Goal: Information Seeking & Learning: Learn about a topic

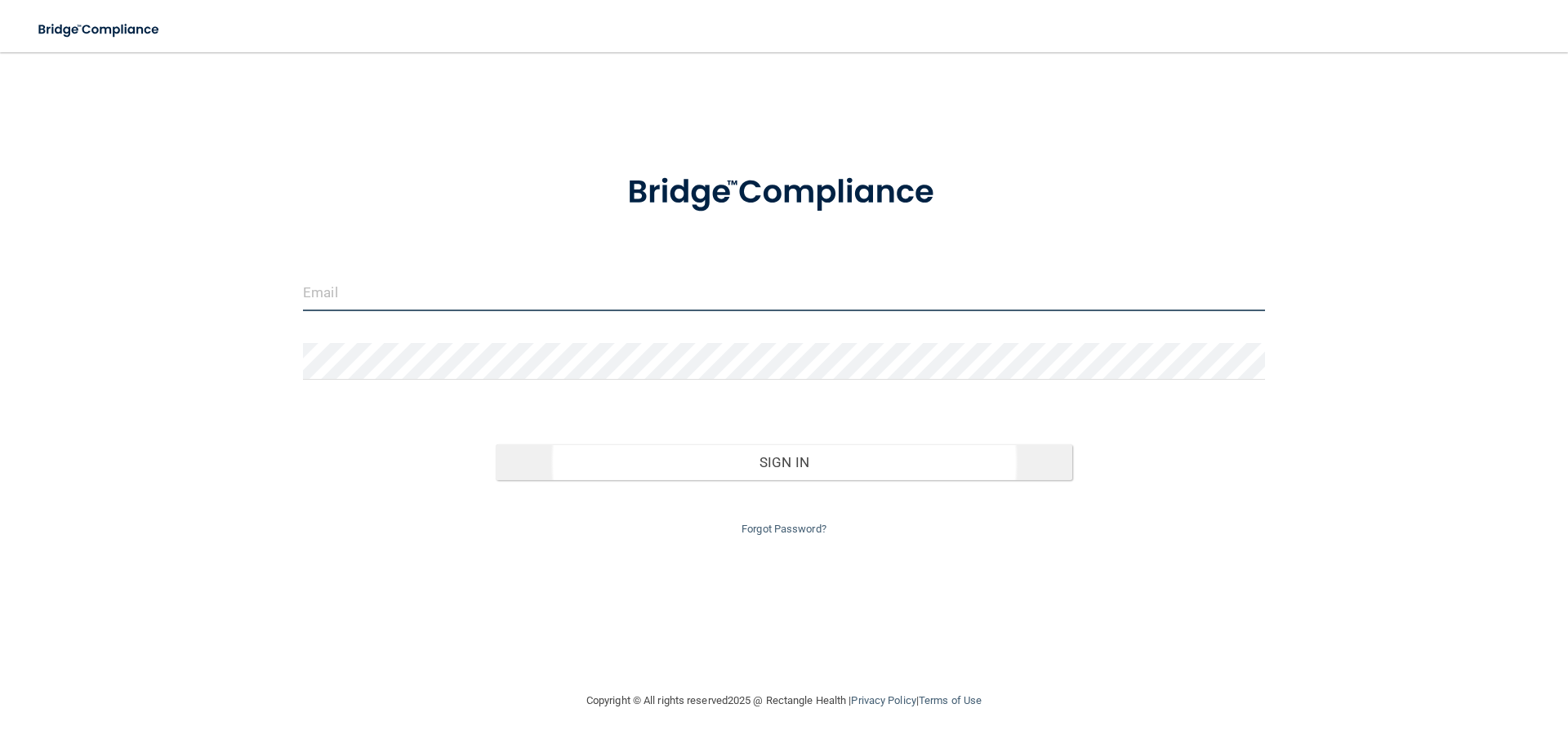
type input "[EMAIL_ADDRESS][DOMAIN_NAME]"
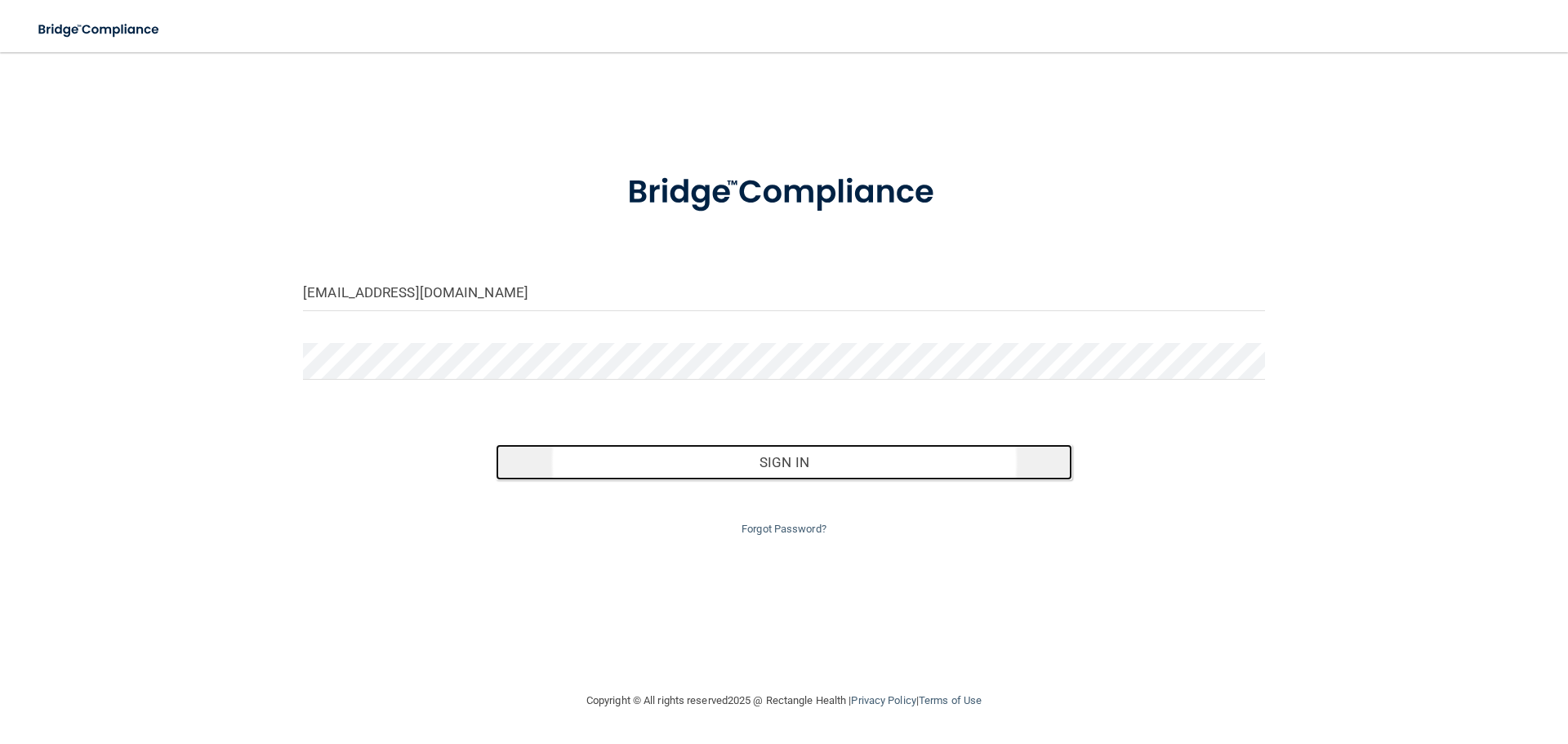
click at [814, 457] on button "Sign In" at bounding box center [784, 463] width 577 height 36
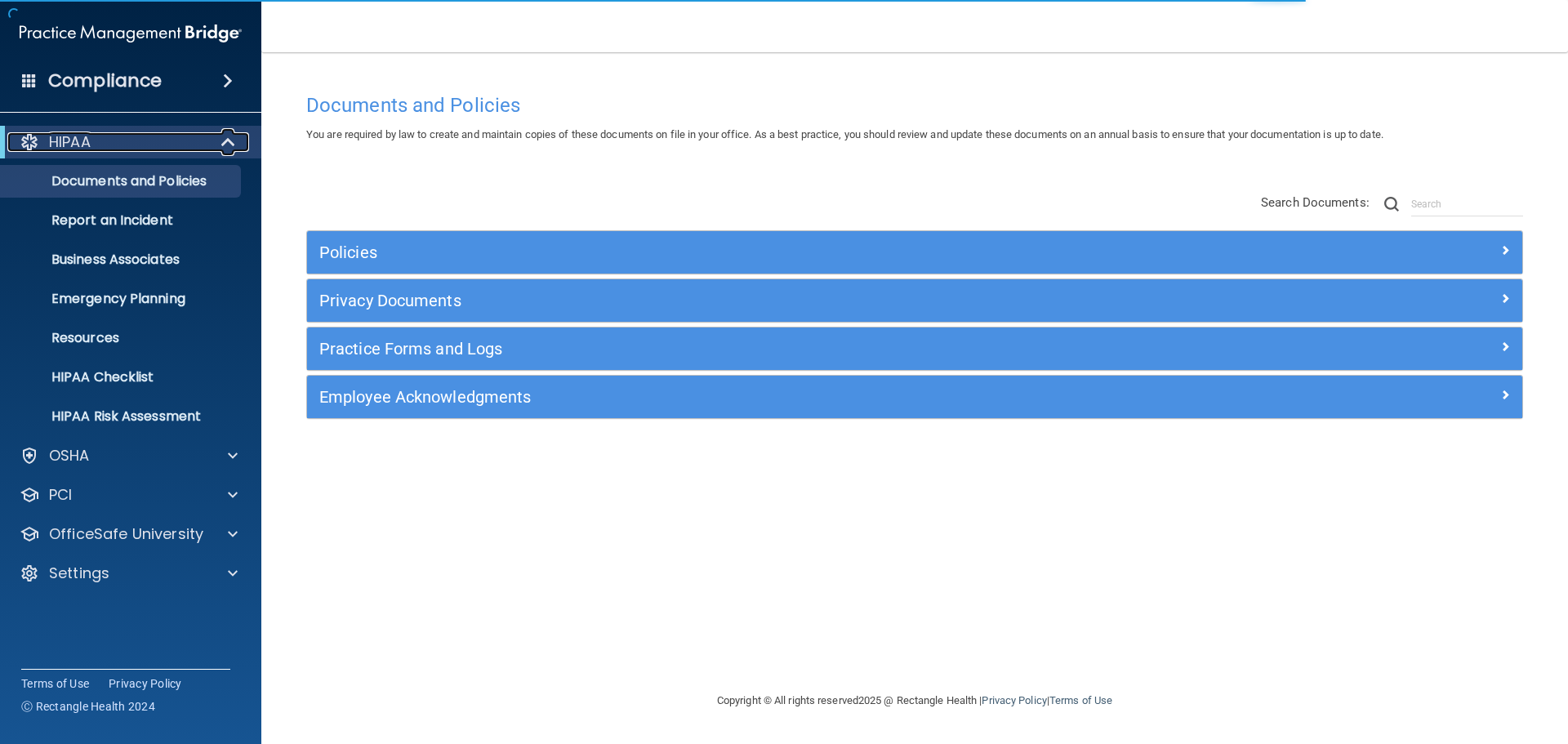
click at [233, 138] on span at bounding box center [229, 142] width 14 height 20
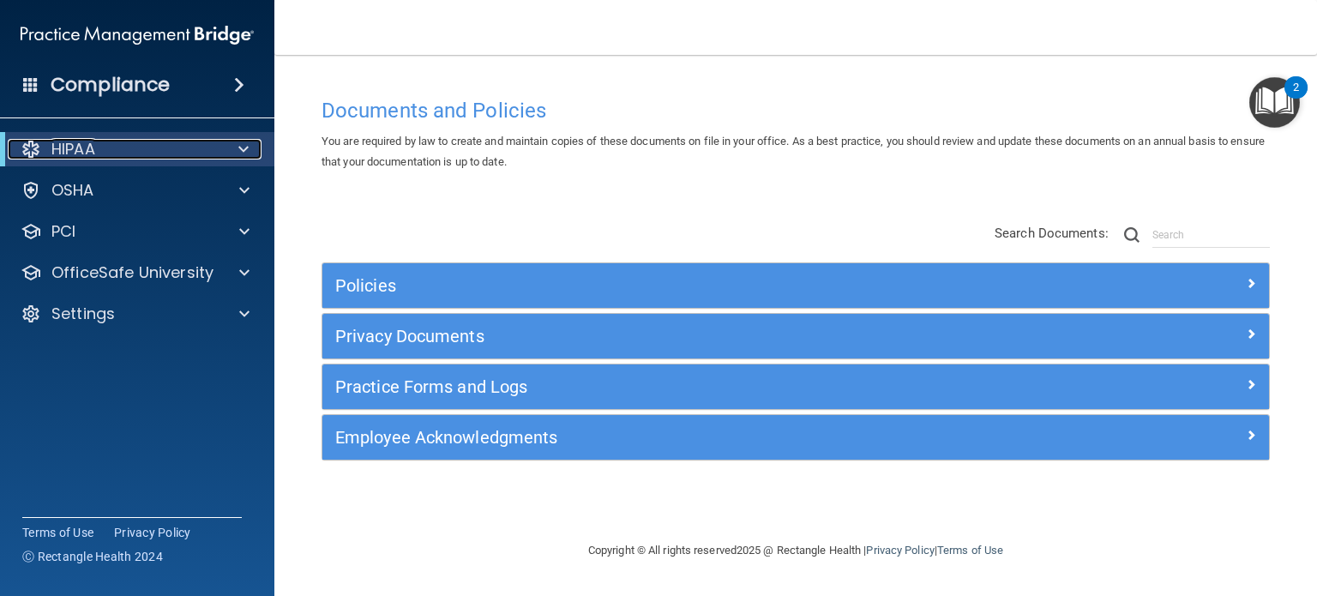
click at [240, 151] on span at bounding box center [243, 149] width 10 height 21
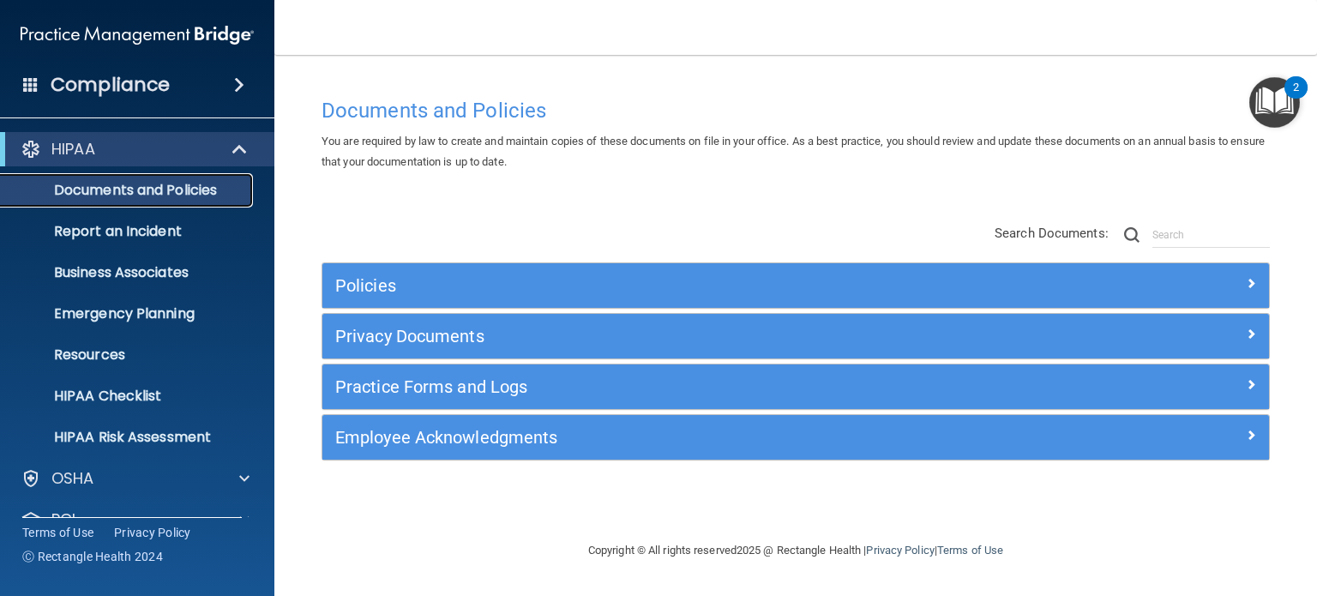
click at [144, 192] on p "Documents and Policies" at bounding box center [128, 190] width 234 height 17
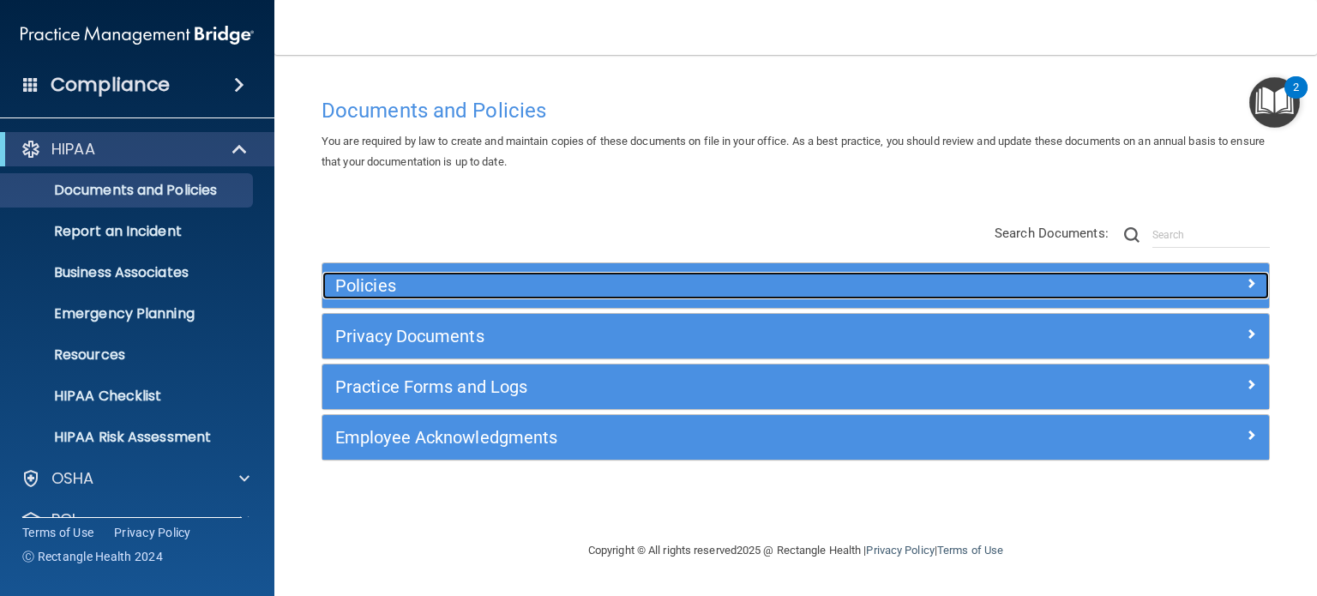
click at [390, 284] on h5 "Policies" at bounding box center [677, 285] width 684 height 19
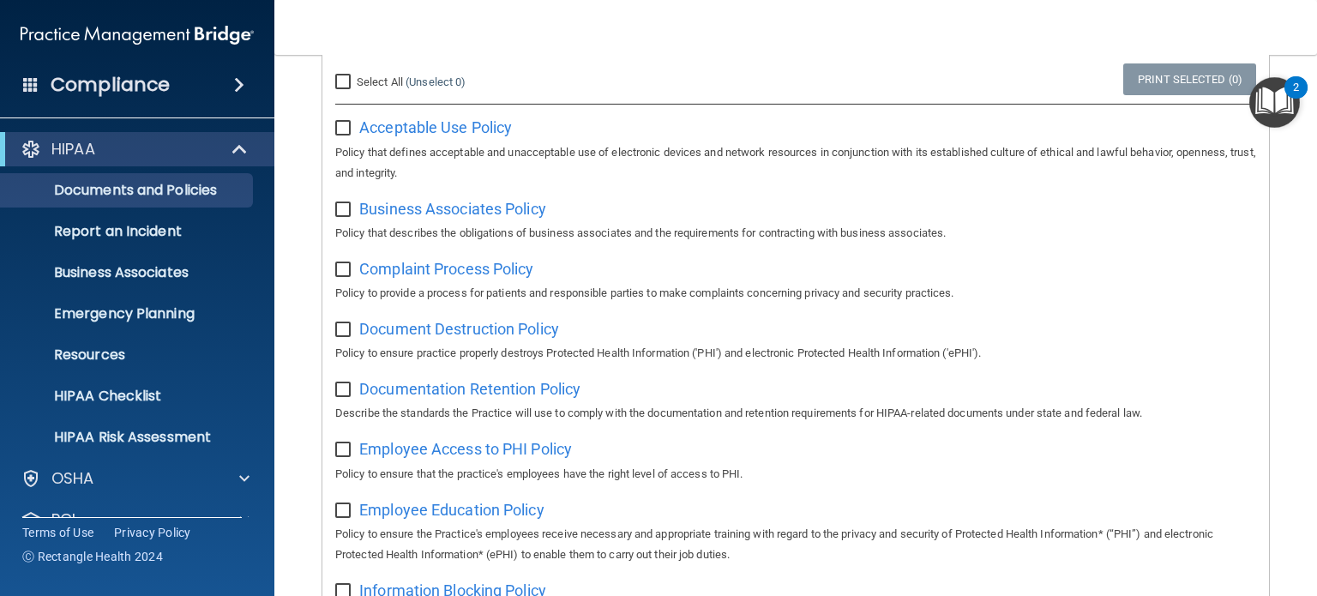
scroll to position [515, 0]
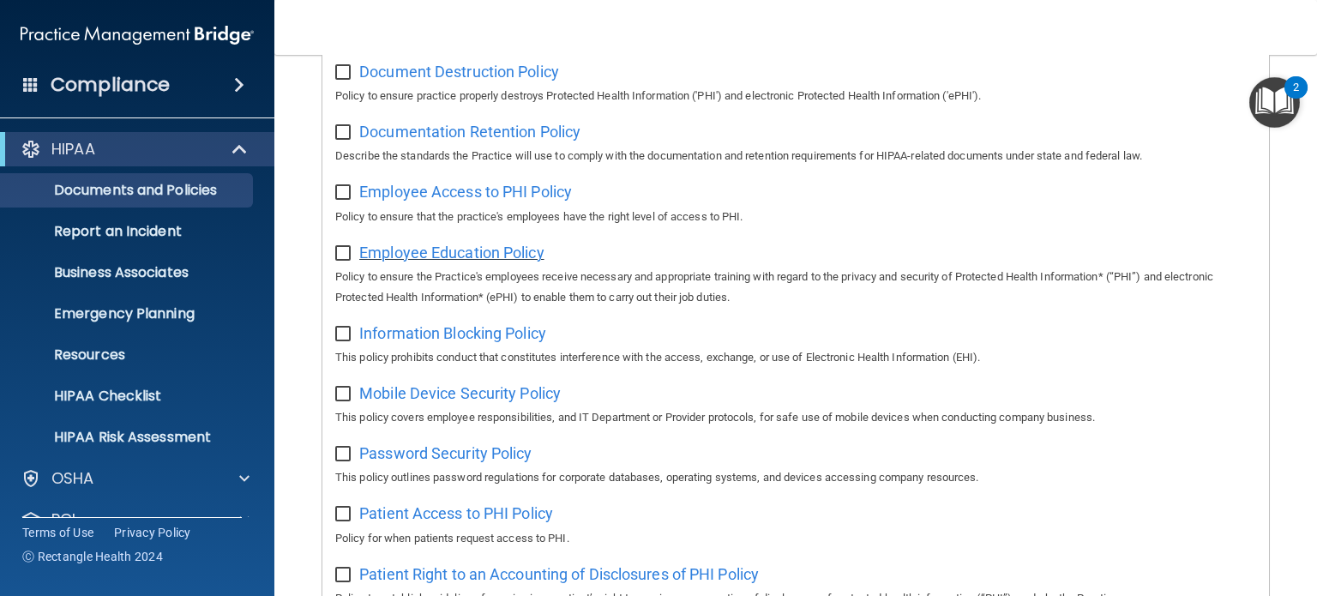
click at [437, 255] on span "Employee Education Policy" at bounding box center [451, 253] width 185 height 18
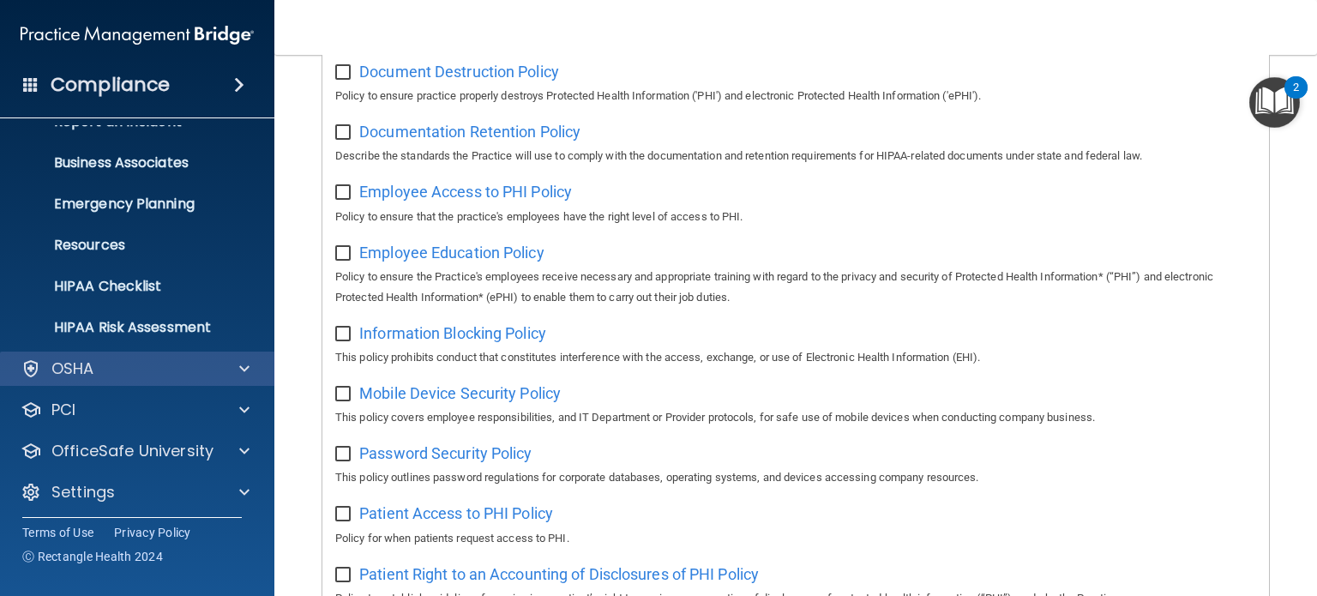
scroll to position [115, 0]
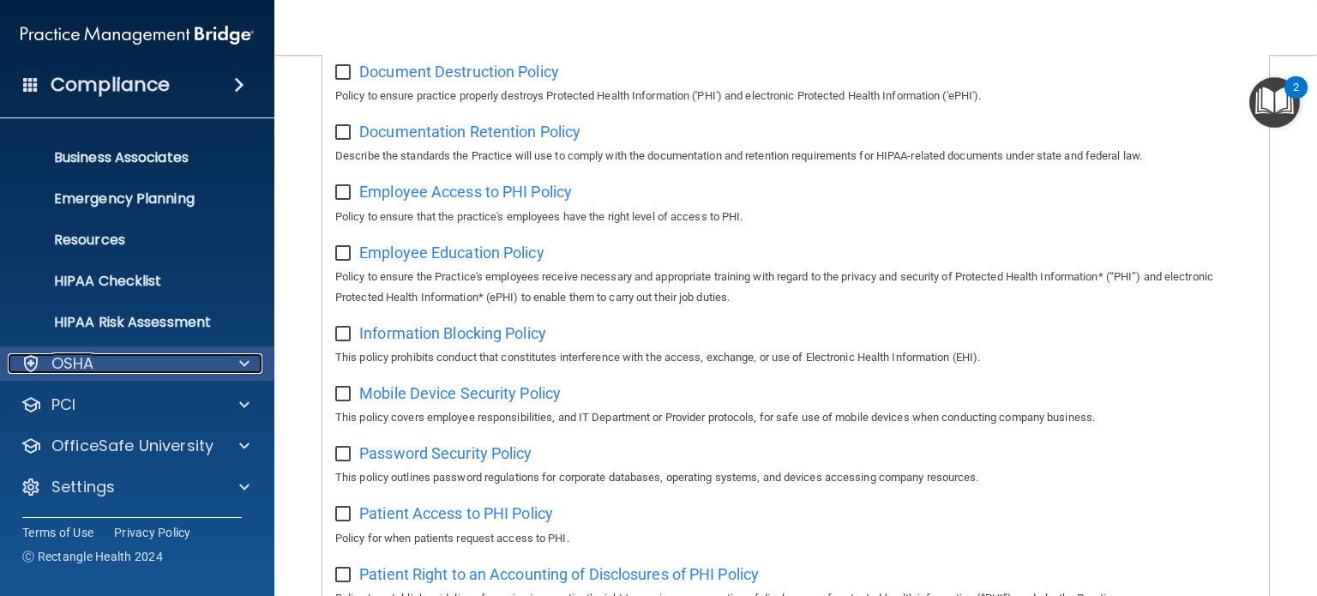
click at [243, 356] on span at bounding box center [244, 363] width 10 height 21
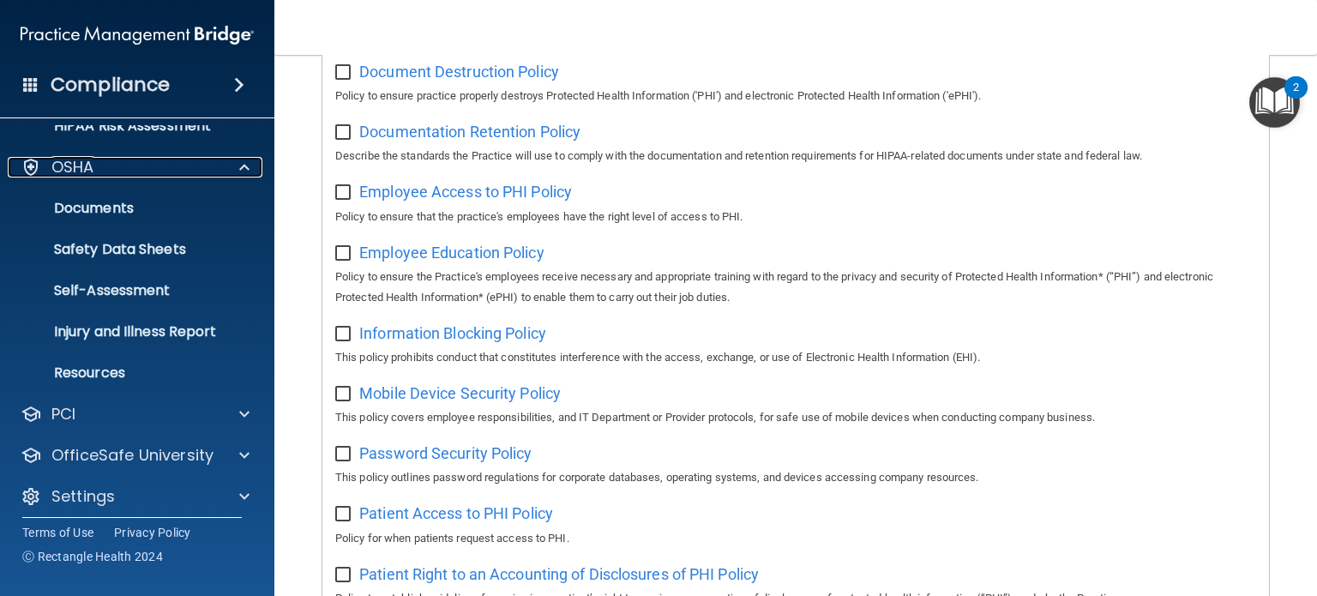
scroll to position [321, 0]
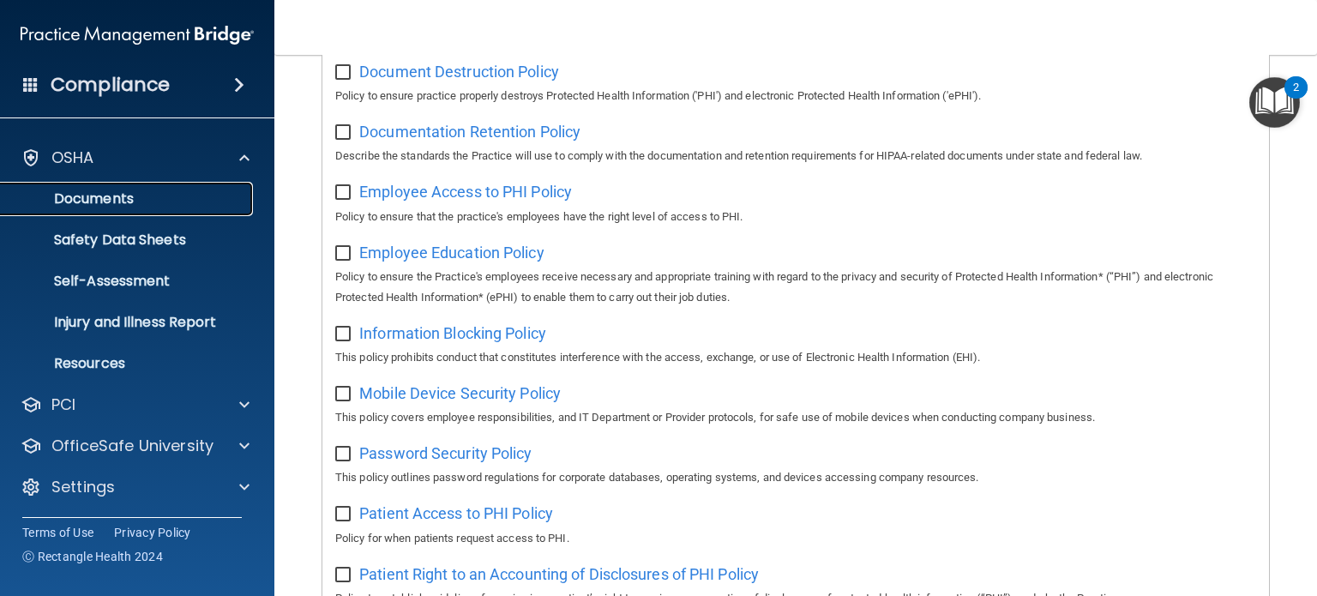
click at [88, 195] on p "Documents" at bounding box center [128, 198] width 234 height 17
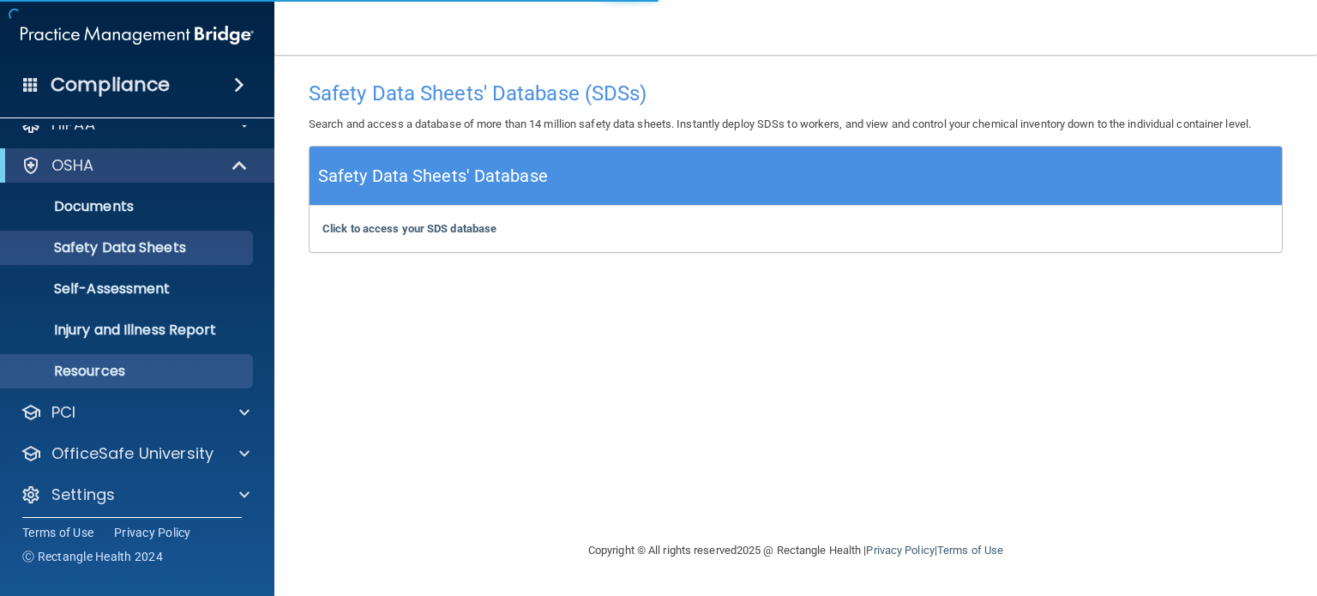
scroll to position [33, 0]
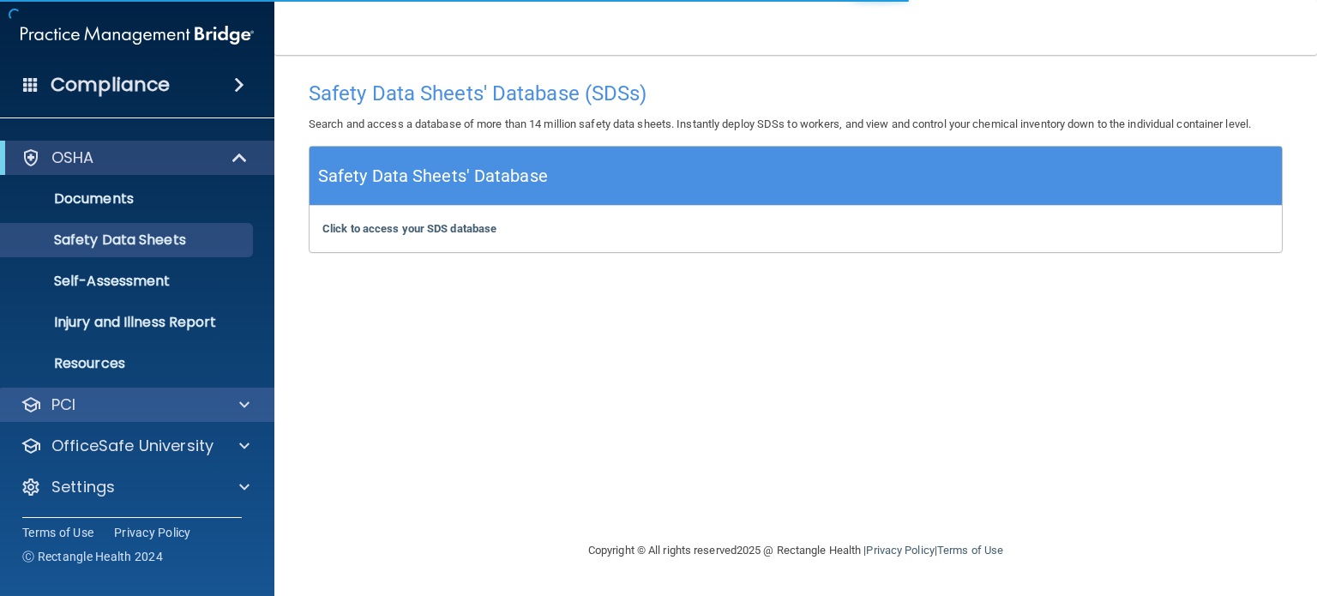
click at [244, 418] on div "PCI" at bounding box center [137, 405] width 275 height 34
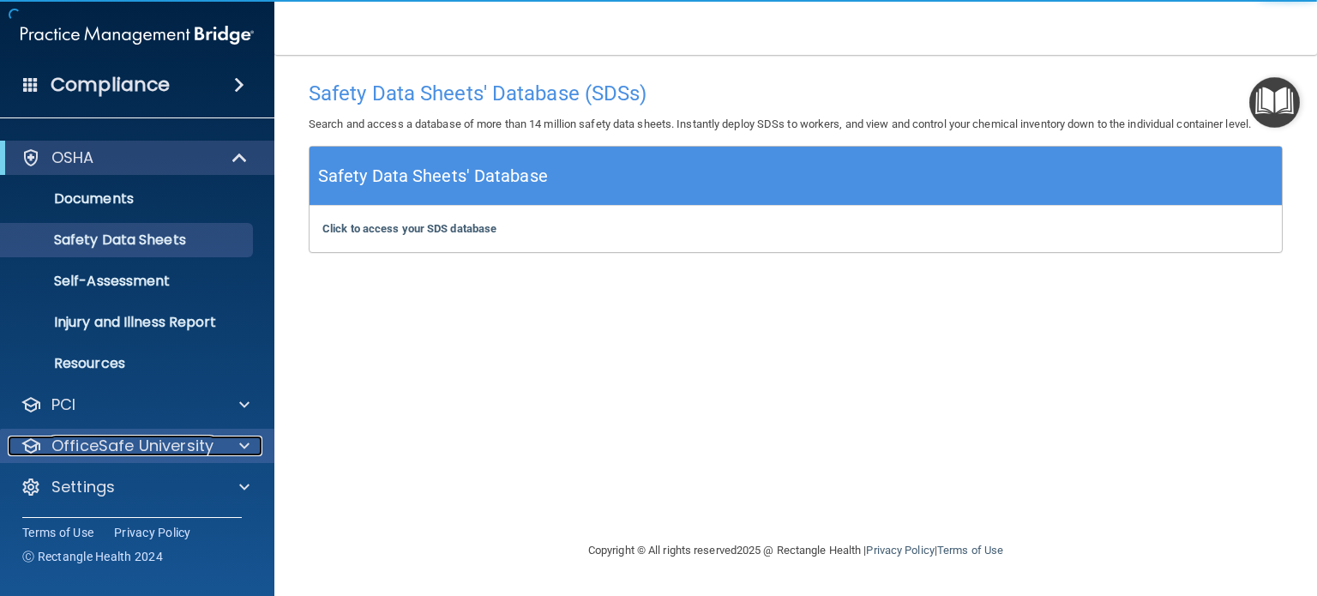
click at [233, 448] on div at bounding box center [241, 446] width 43 height 21
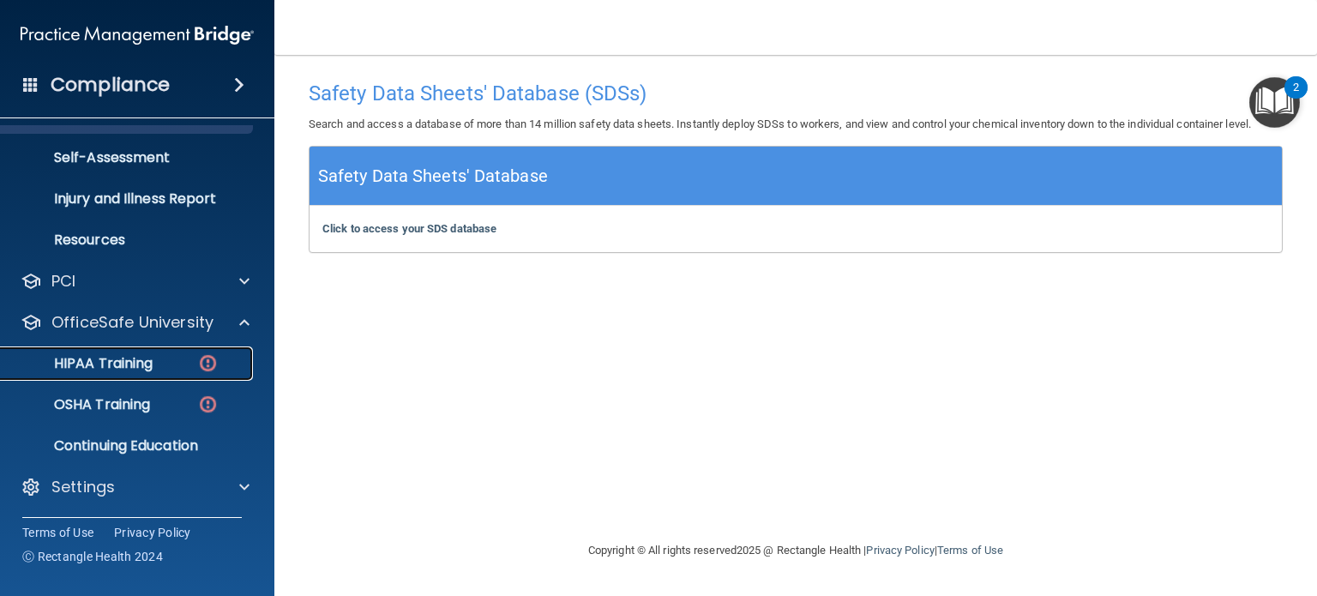
click at [138, 373] on link "HIPAA Training" at bounding box center [118, 364] width 270 height 34
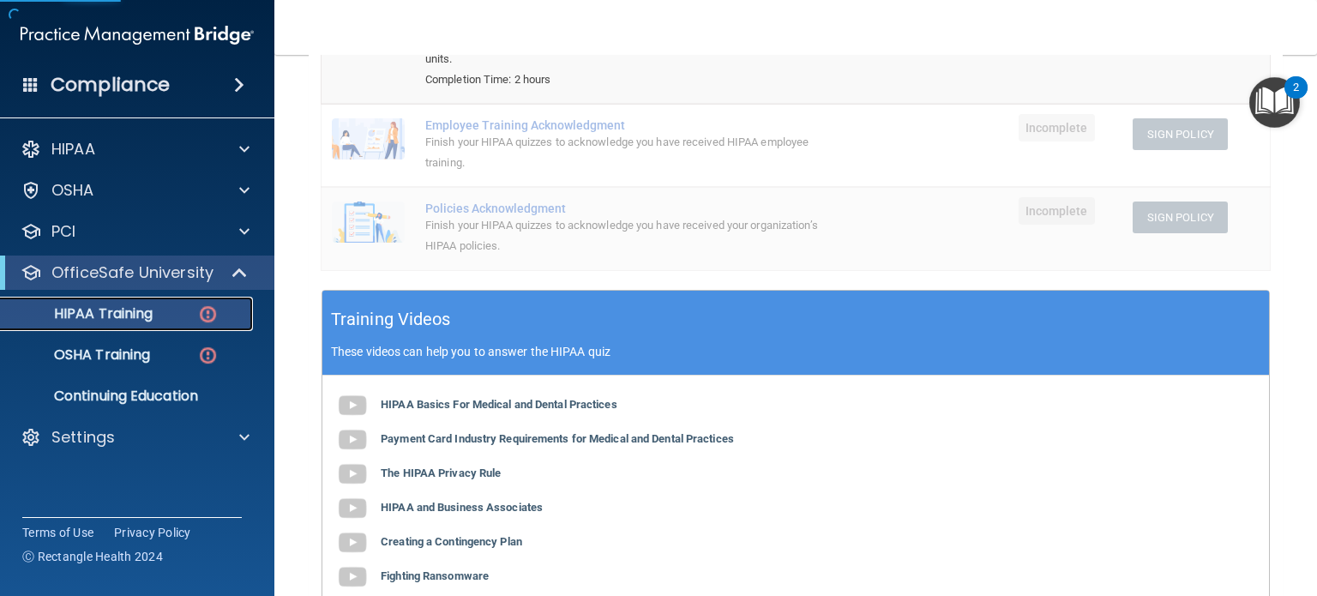
scroll to position [569, 0]
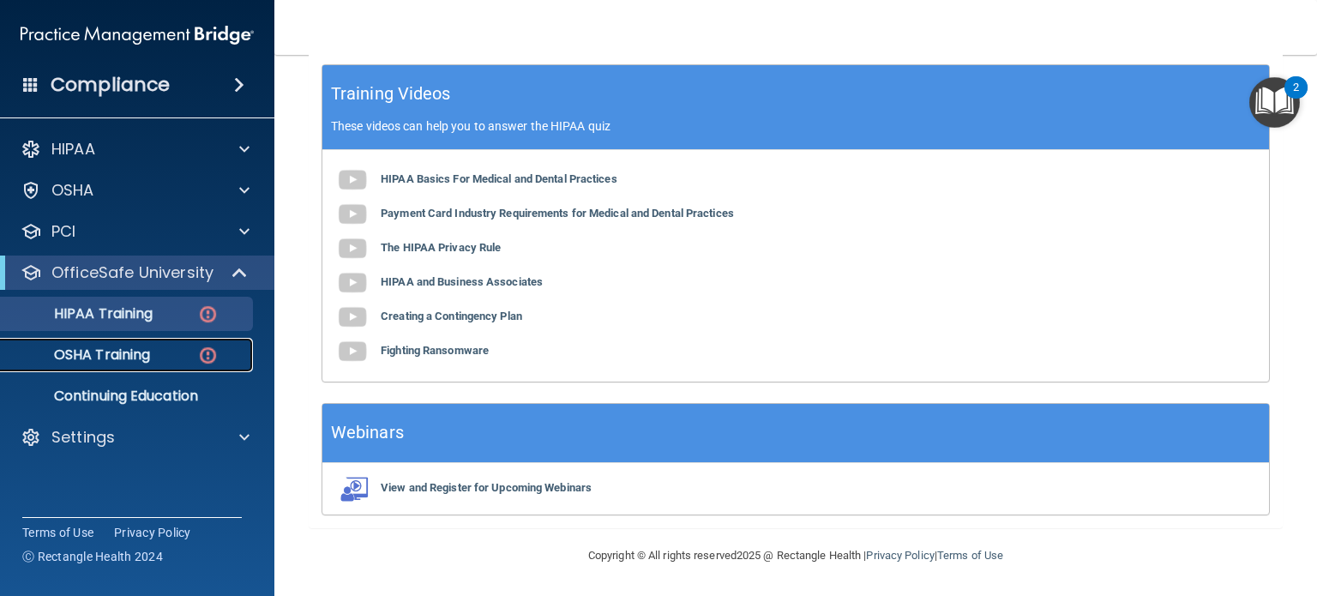
click at [134, 356] on p "OSHA Training" at bounding box center [80, 355] width 139 height 17
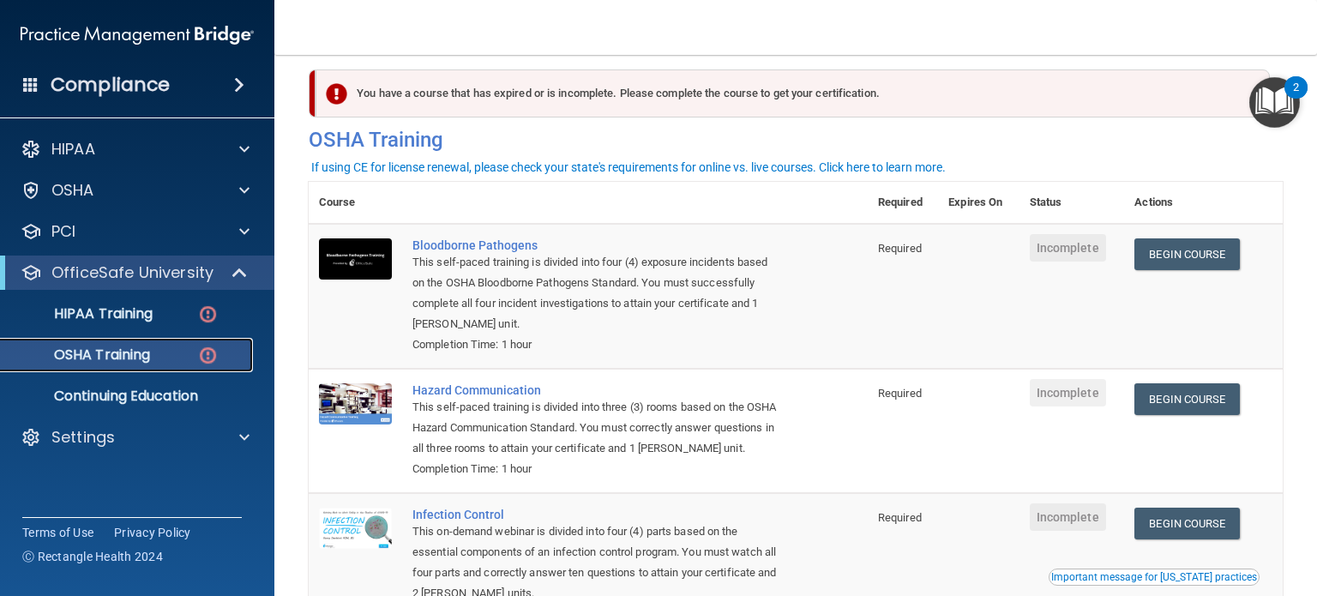
scroll to position [102, 0]
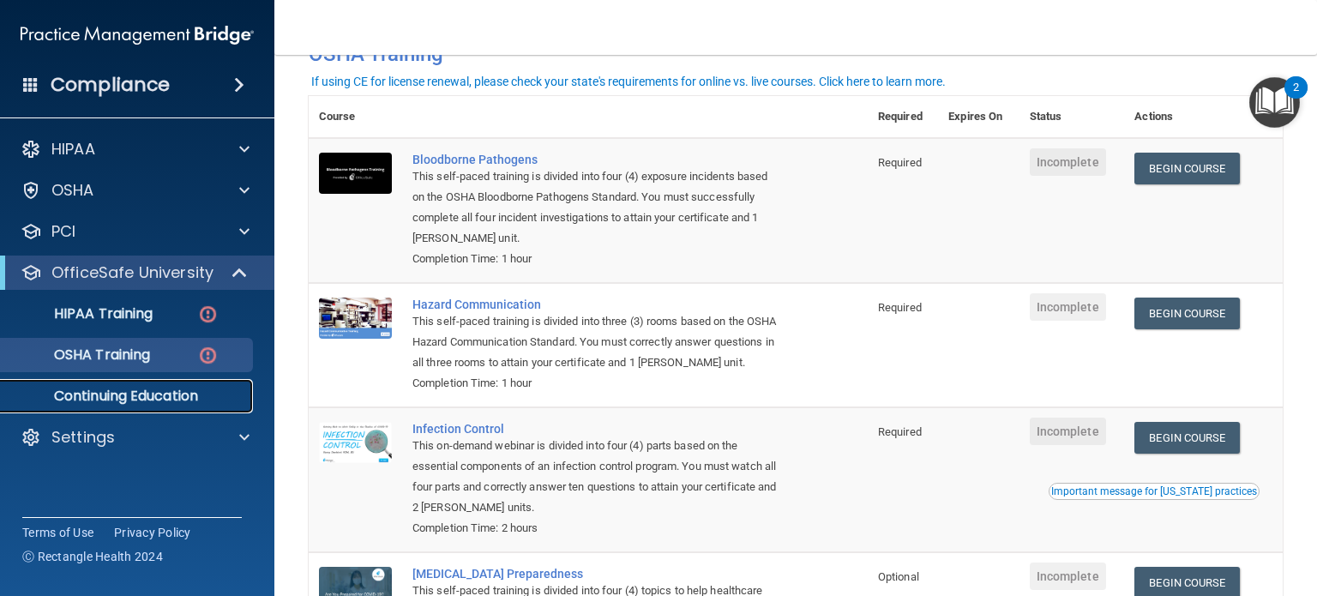
click at [144, 398] on p "Continuing Education" at bounding box center [128, 396] width 234 height 17
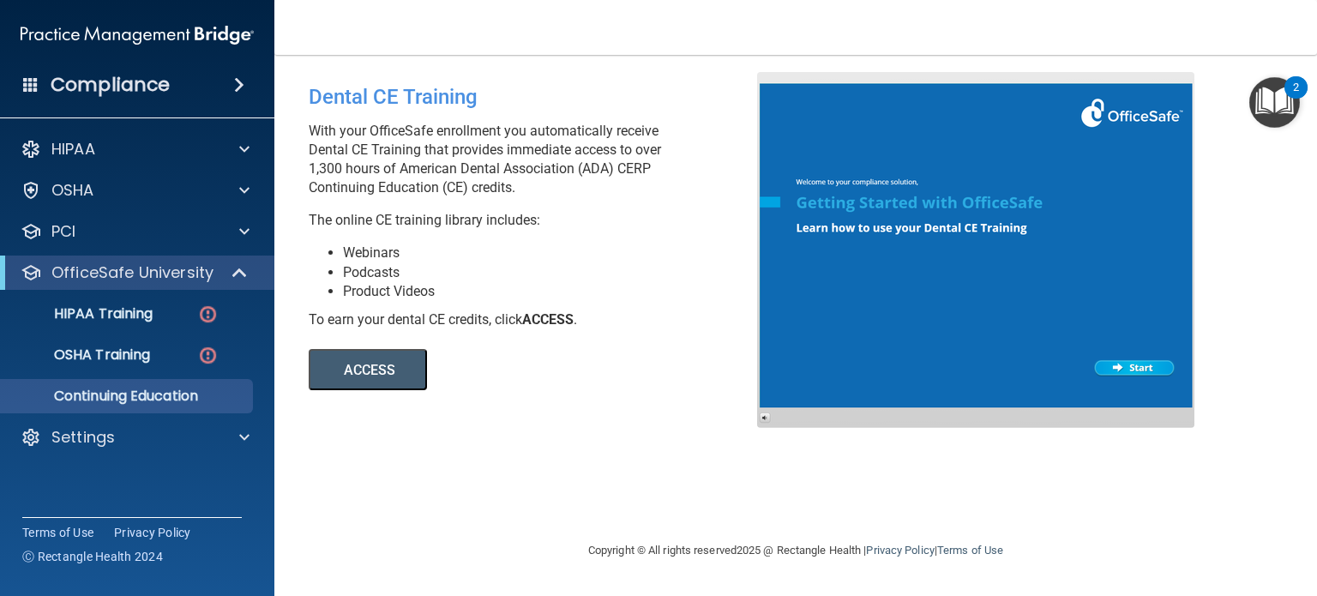
drag, startPoint x: 357, startPoint y: 163, endPoint x: 640, endPoint y: 181, distance: 283.6
click at [640, 181] on p "With your OfficeSafe enrollment you automatically receive Dental CE Training th…" at bounding box center [539, 159] width 461 height 75
click at [357, 163] on p "With your OfficeSafe enrollment you automatically receive Dental CE Training th…" at bounding box center [539, 159] width 461 height 75
click at [376, 356] on button "ACCESS" at bounding box center [368, 369] width 118 height 41
click at [237, 271] on span at bounding box center [241, 272] width 15 height 21
